Goal: Transaction & Acquisition: Purchase product/service

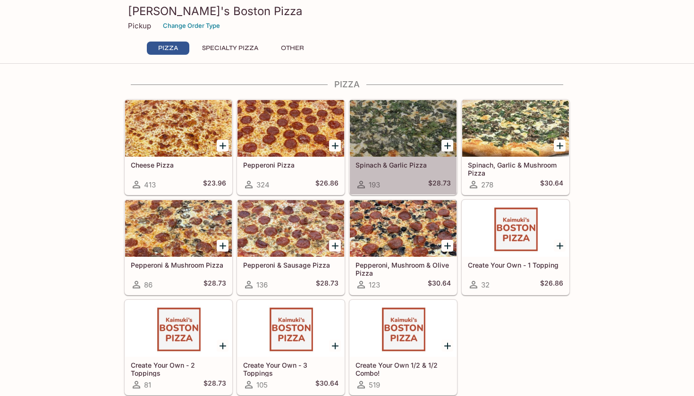
click at [419, 129] on div at bounding box center [403, 128] width 107 height 57
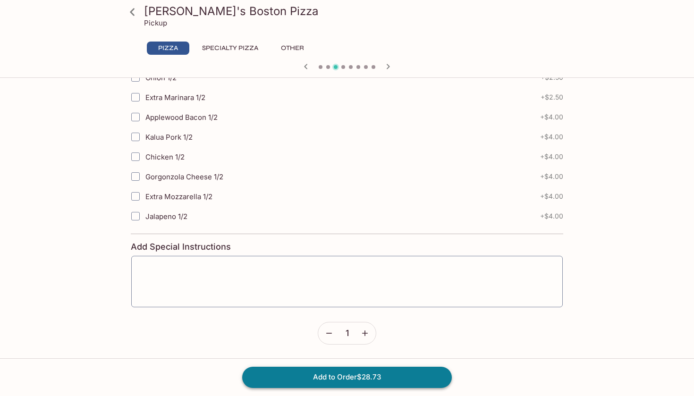
scroll to position [484, 0]
click at [344, 378] on button "Add to Order $28.73" at bounding box center [347, 377] width 210 height 21
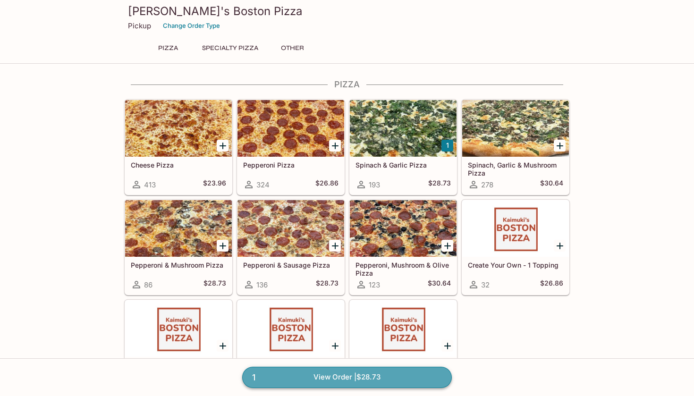
click at [411, 383] on link "1 View Order | $28.73" at bounding box center [347, 377] width 210 height 21
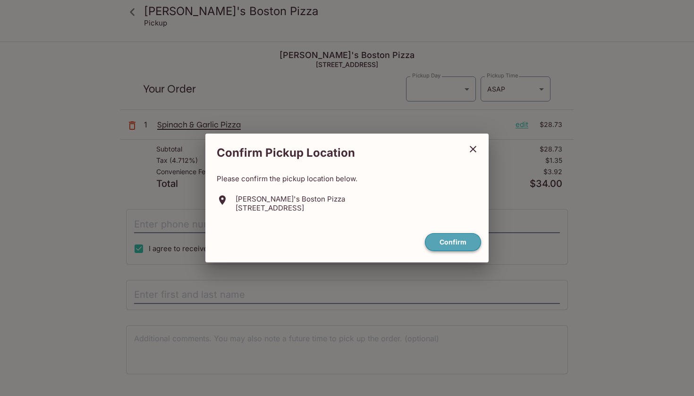
click at [463, 241] on button "Confirm" at bounding box center [453, 242] width 56 height 18
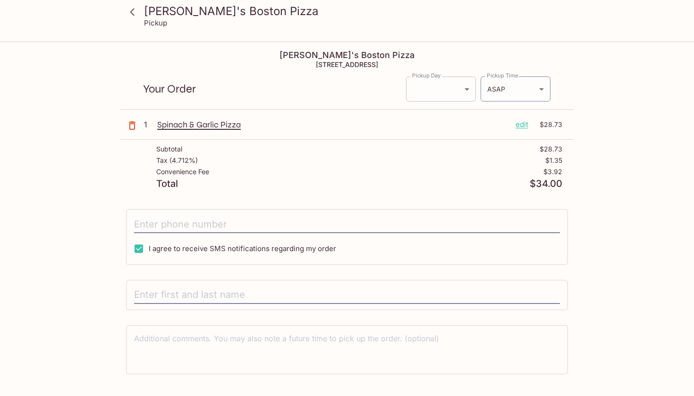
click at [462, 81] on body "[PERSON_NAME]'s Boston Pizza Pickup [PERSON_NAME]'s Boston Pizza [STREET_ADDRES…" at bounding box center [347, 241] width 694 height 396
click at [590, 79] on div at bounding box center [347, 198] width 694 height 396
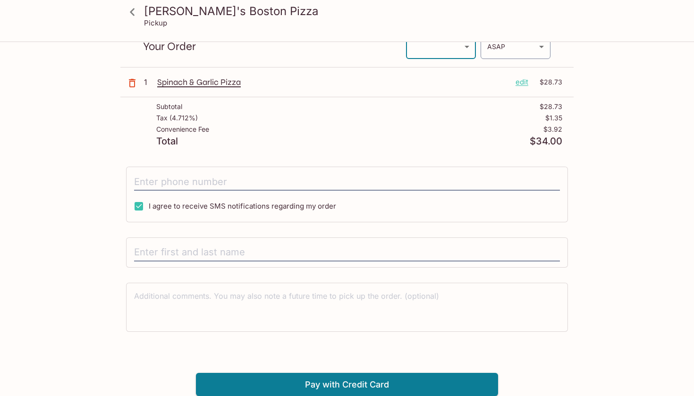
scroll to position [43, 0]
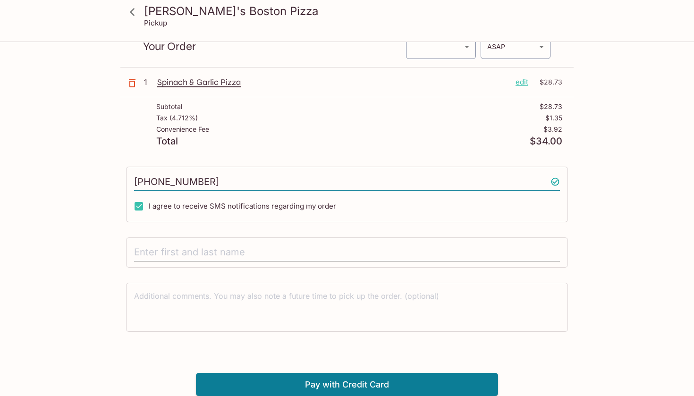
type input "[PHONE_NUMBER]"
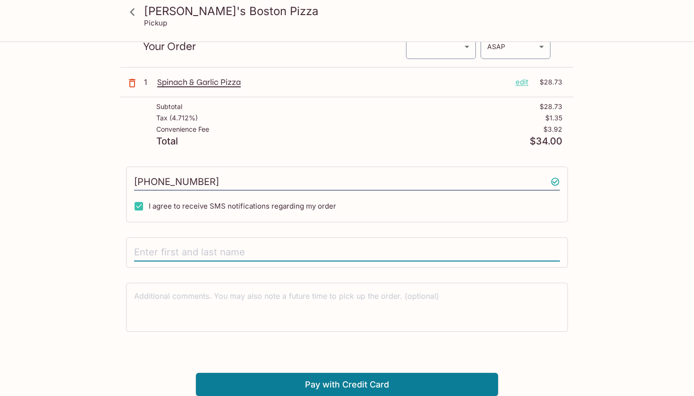
type input "k"
type input "[PERSON_NAME]"
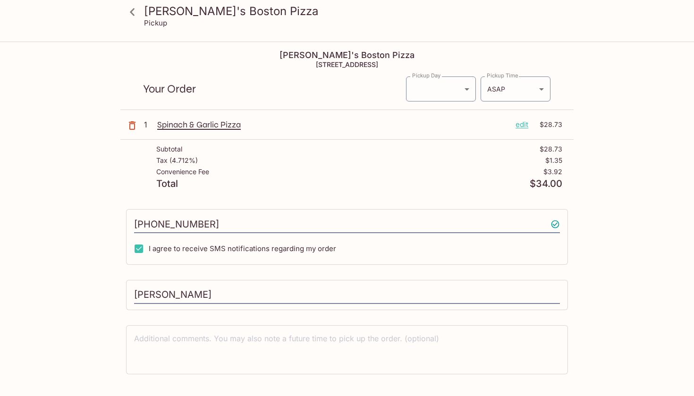
scroll to position [0, 0]
